Goal: Information Seeking & Learning: Learn about a topic

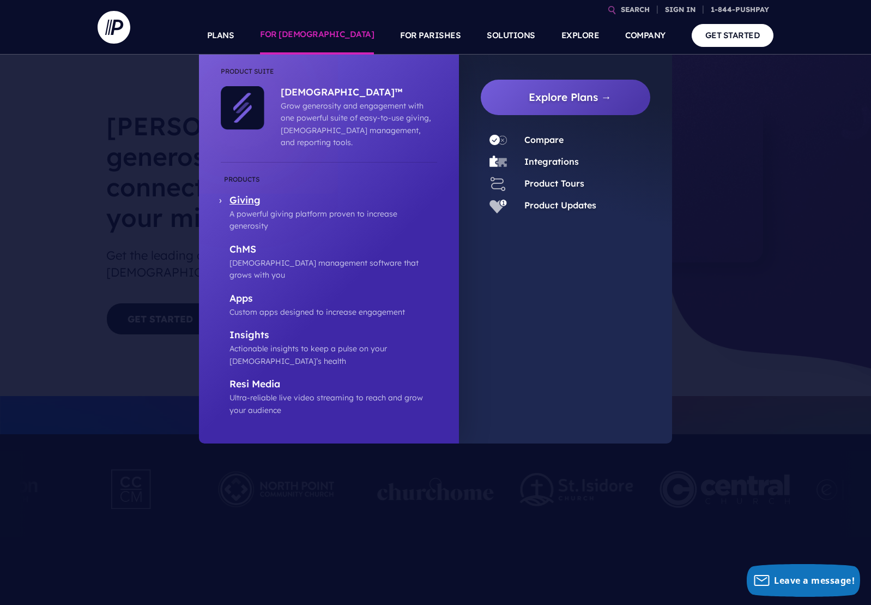
click at [299, 194] on p "Giving" at bounding box center [334, 201] width 208 height 14
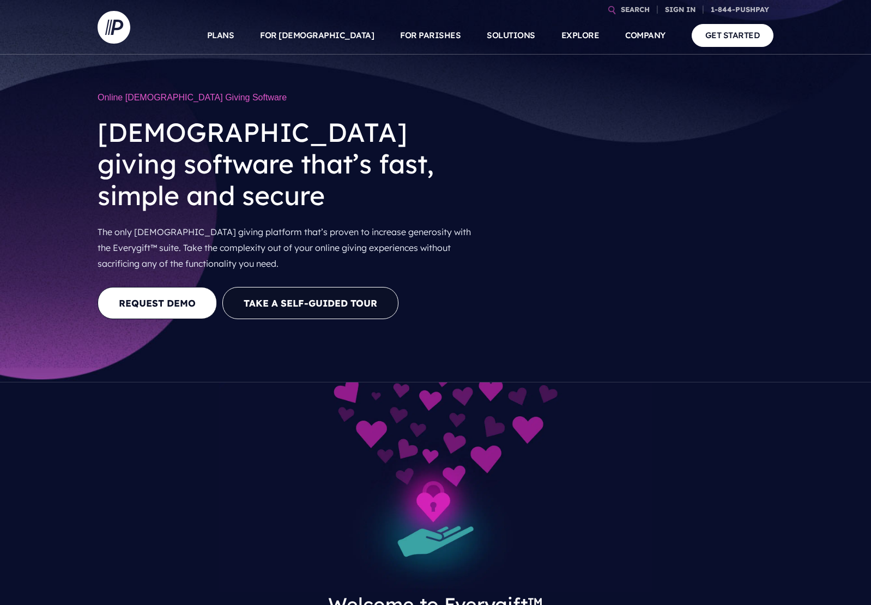
scroll to position [68, 0]
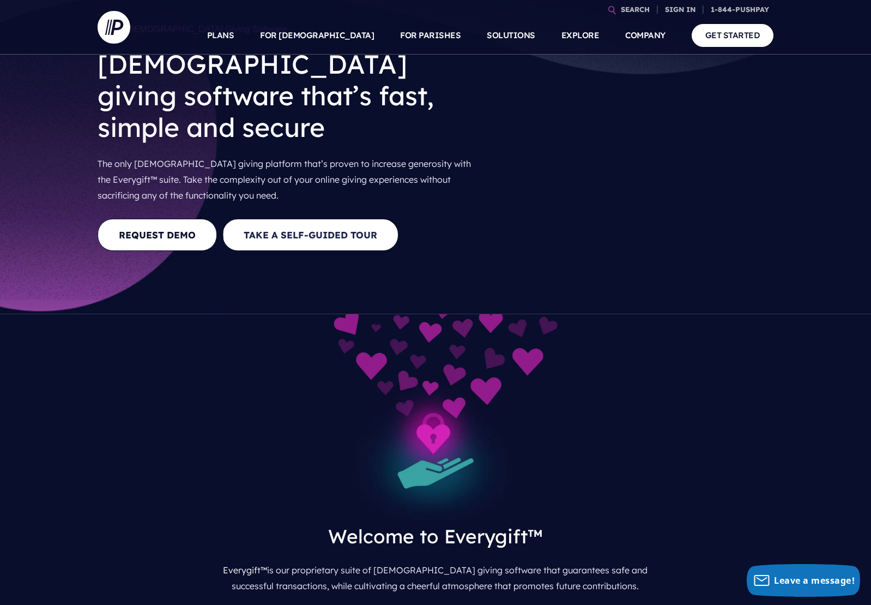
click at [335, 219] on button "Take a Self-guided Tour" at bounding box center [310, 235] width 176 height 32
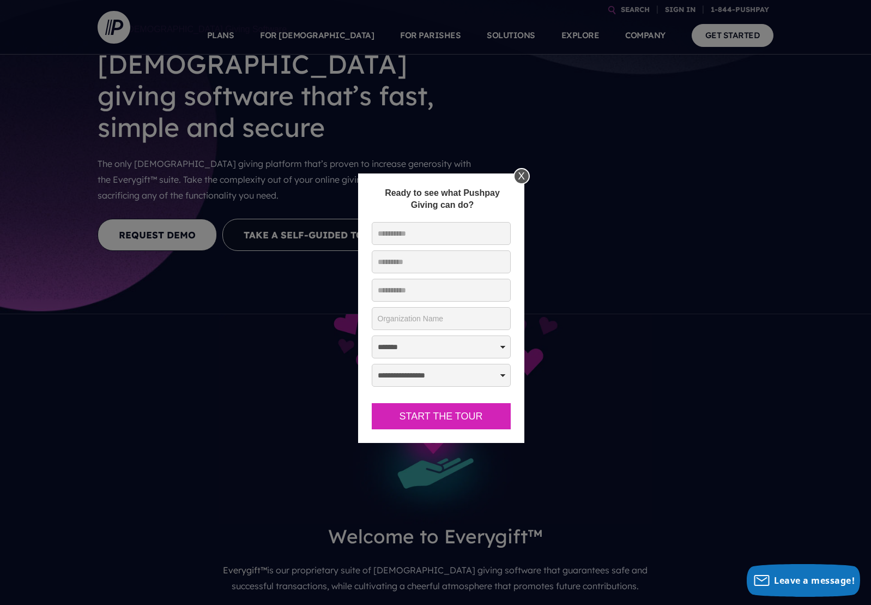
click at [515, 176] on div "X" at bounding box center [522, 176] width 16 height 16
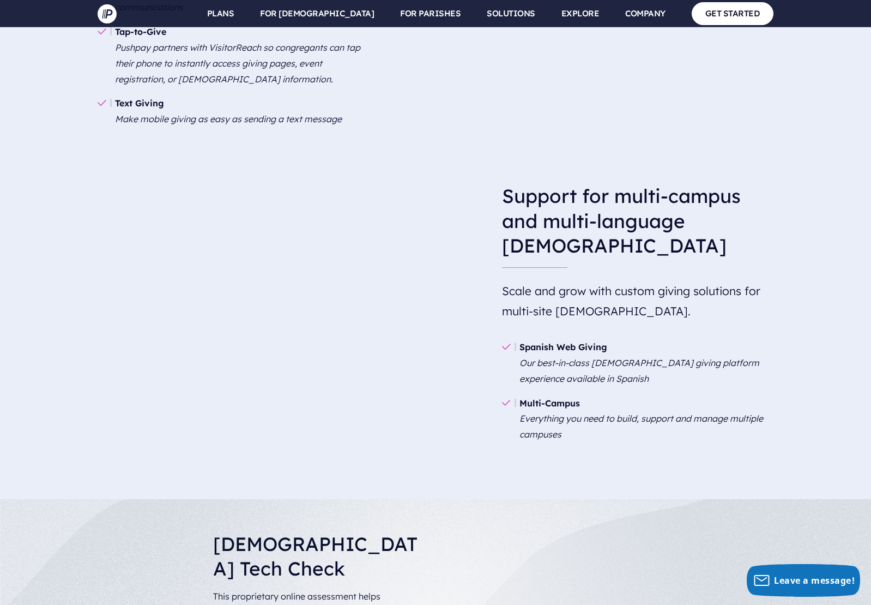
scroll to position [1792, 0]
